Goal: Navigation & Orientation: Find specific page/section

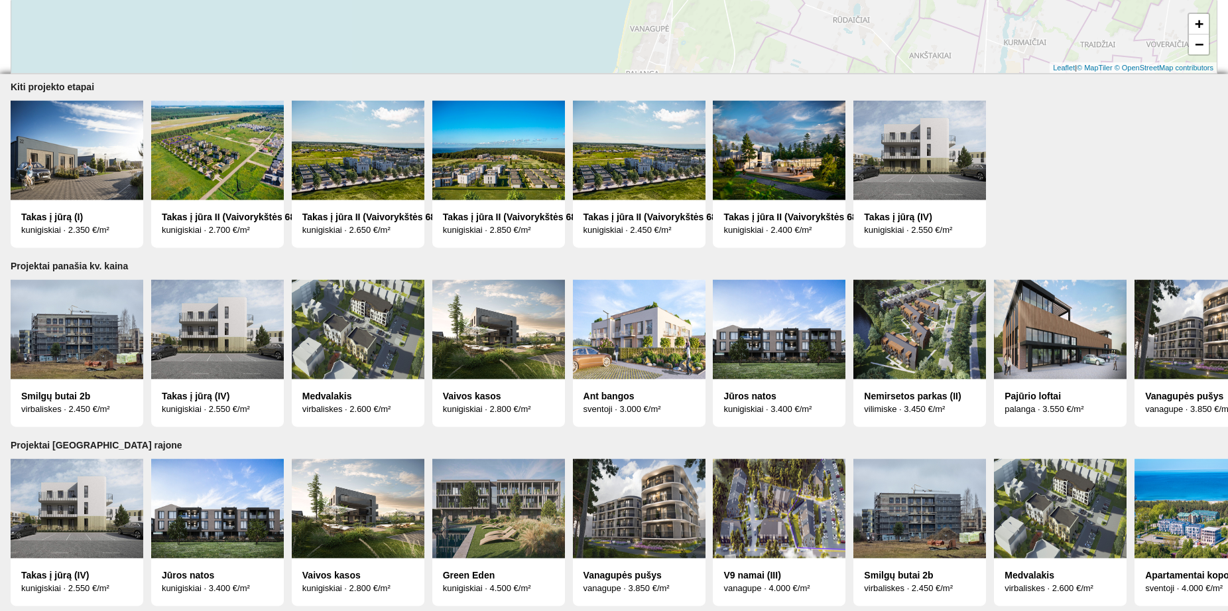
scroll to position [600, 0]
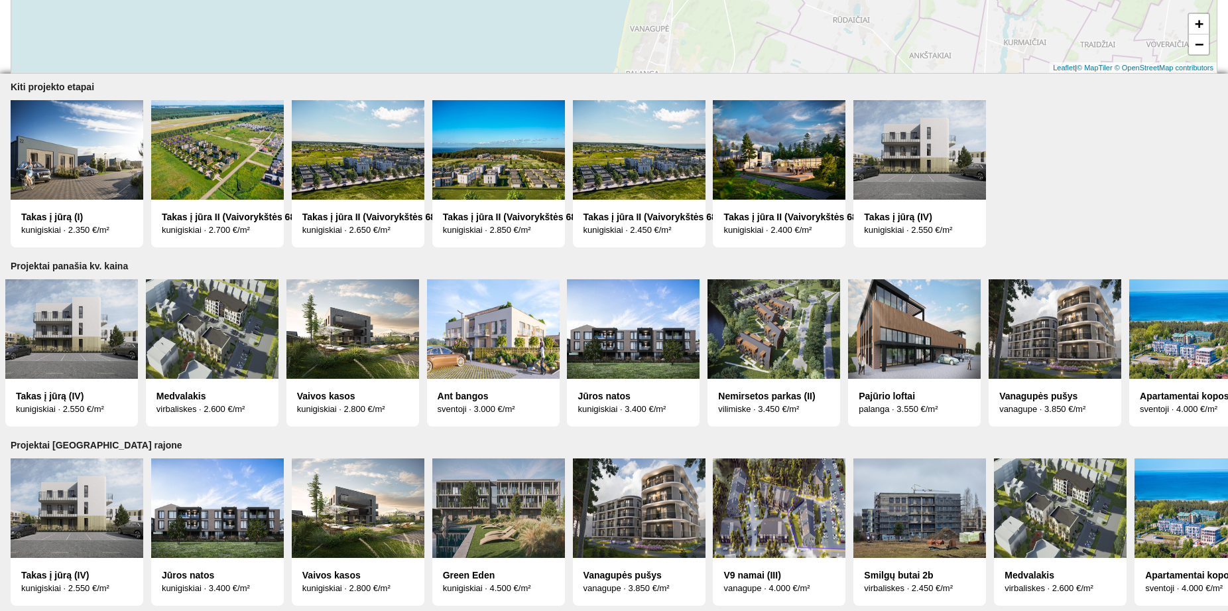
drag, startPoint x: 1222, startPoint y: 412, endPoint x: 1174, endPoint y: 430, distance: 51.9
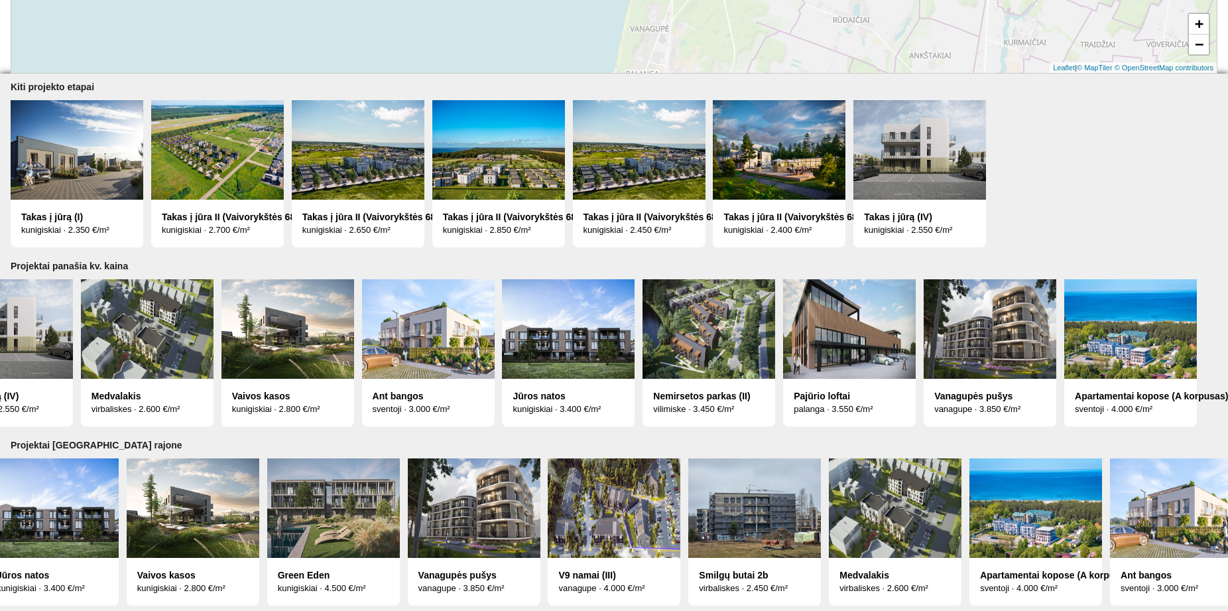
scroll to position [0, 185]
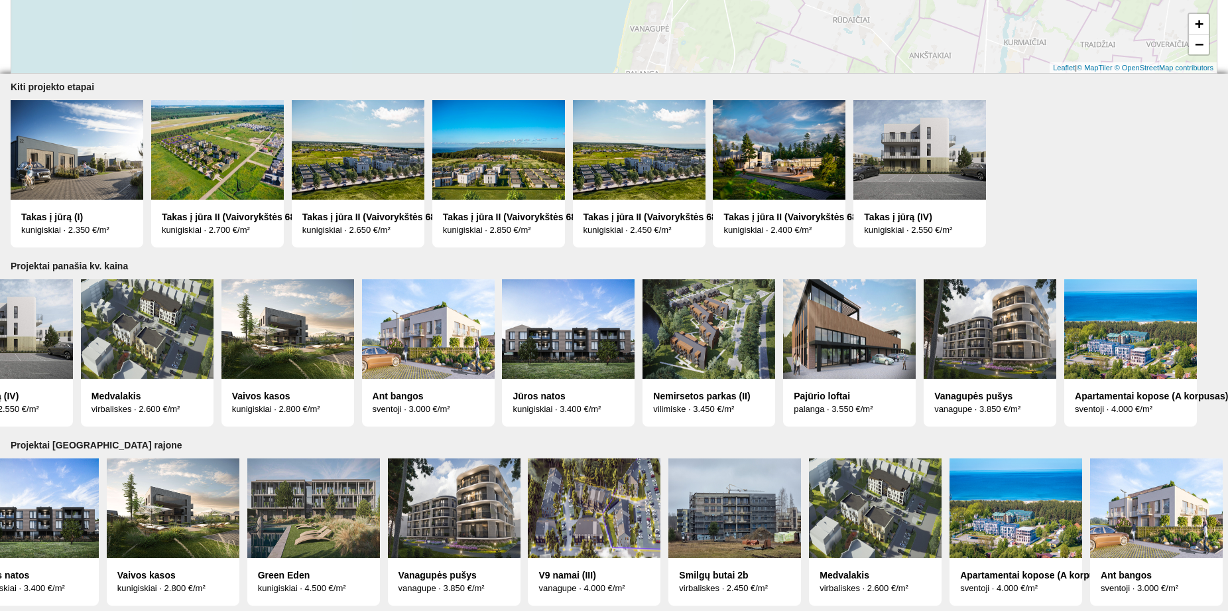
click at [631, 152] on img at bounding box center [639, 149] width 133 height 99
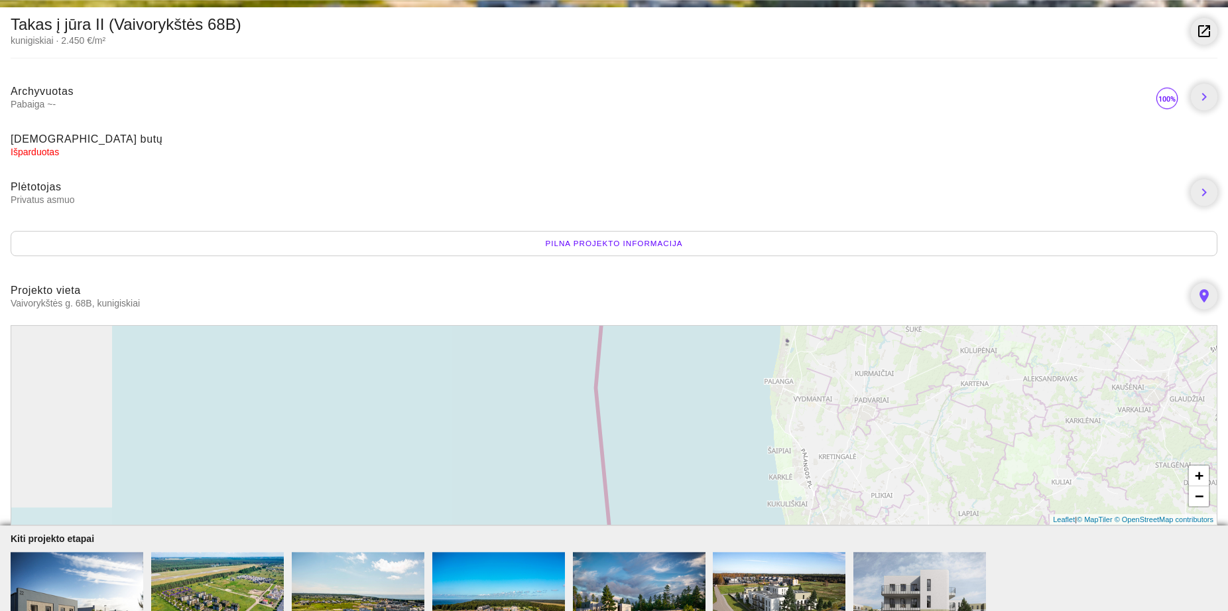
scroll to position [338, 0]
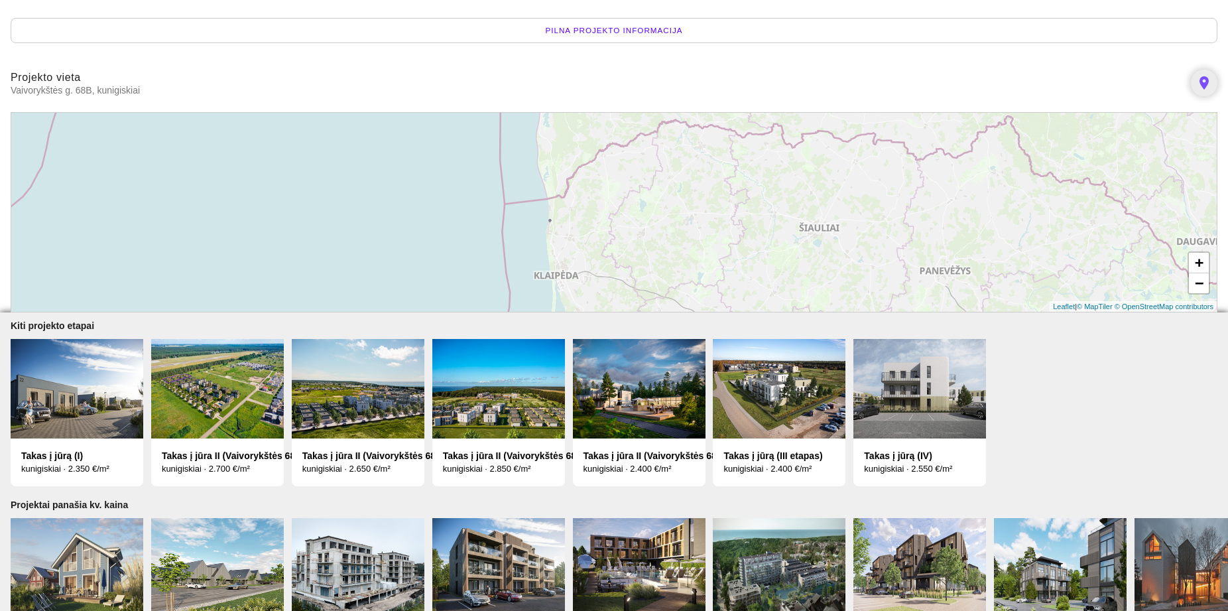
click at [777, 391] on img at bounding box center [779, 388] width 133 height 99
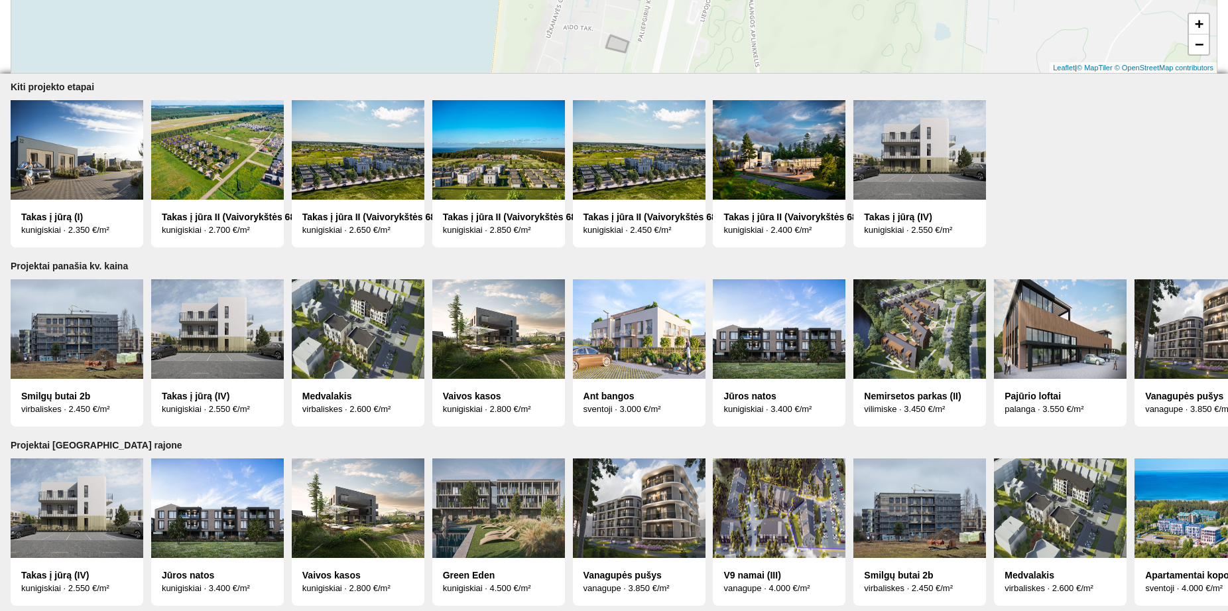
scroll to position [0, 185]
